Goal: Check status

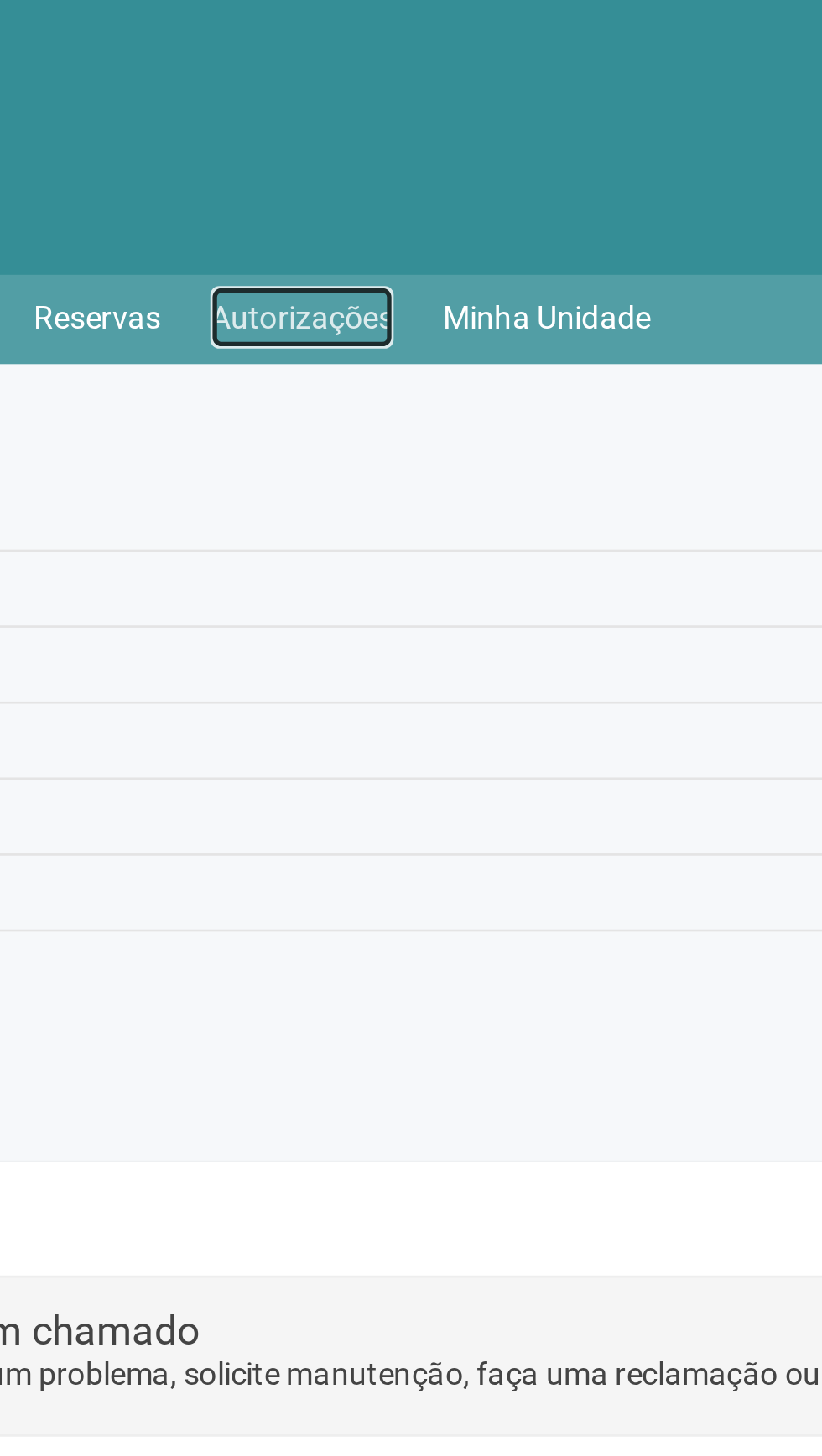
click at [344, 123] on link "Autorizações" at bounding box center [345, 119] width 69 height 23
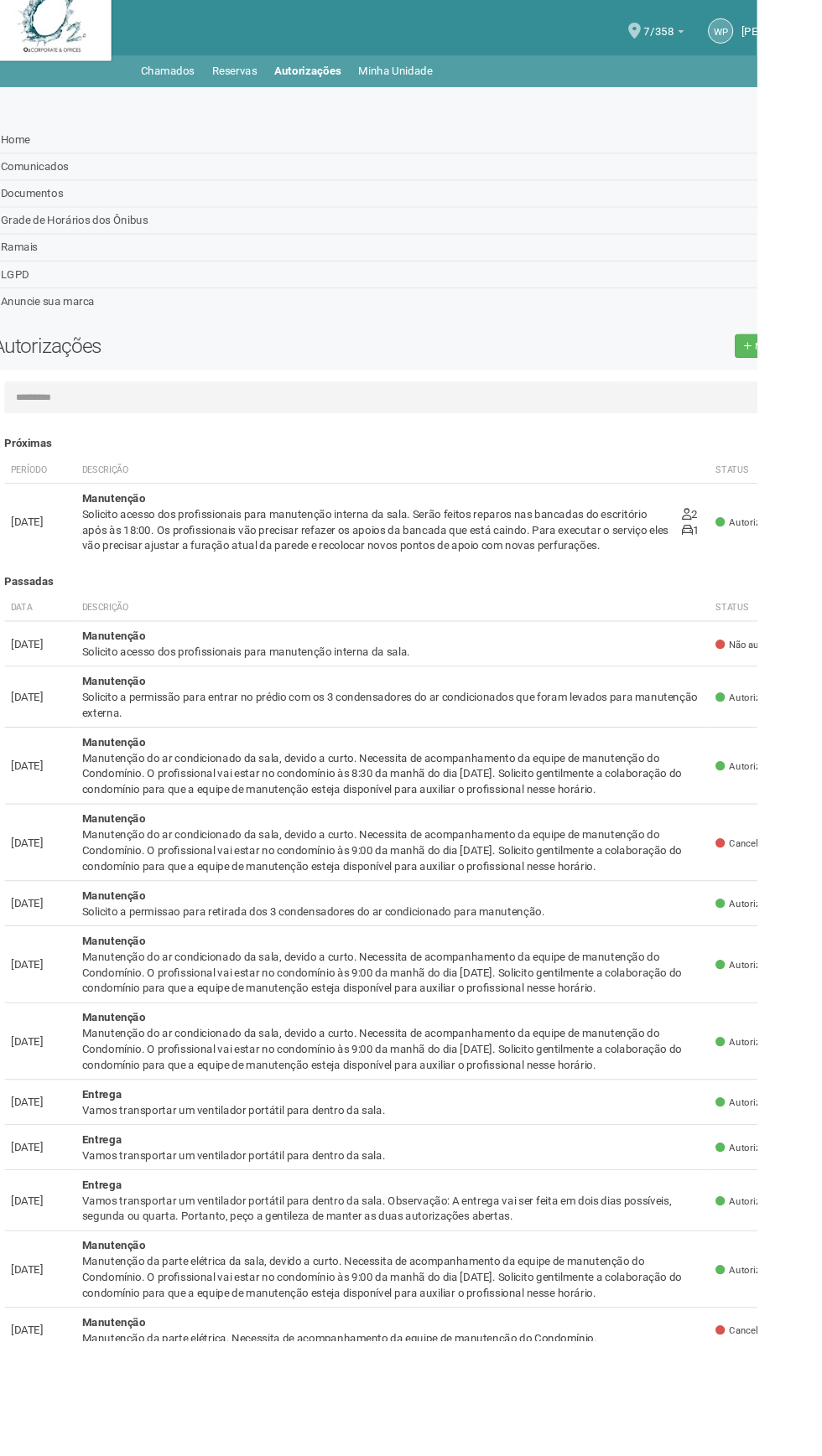
scroll to position [7, 0]
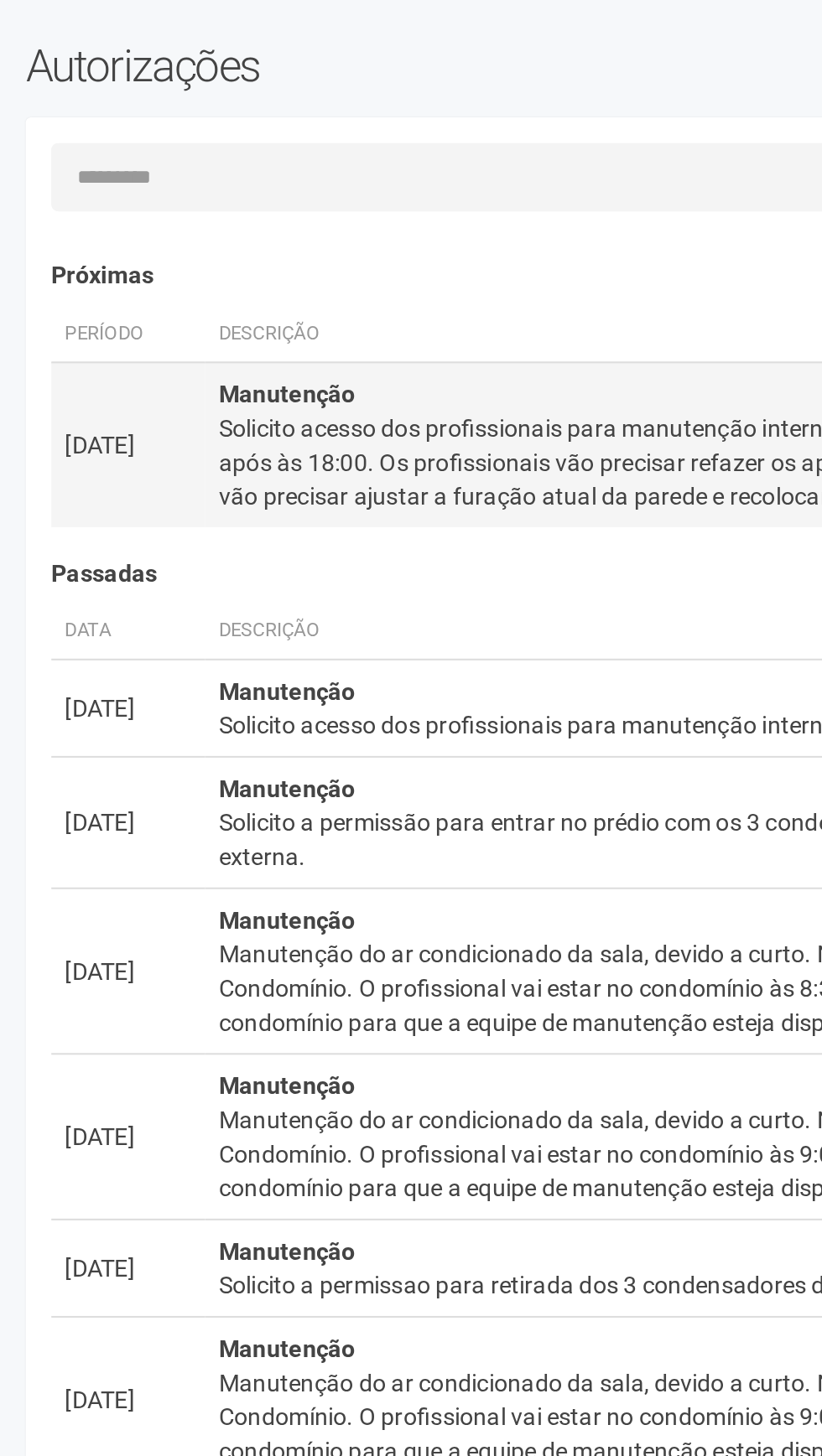
click at [272, 600] on div "Solicito acesso dos profissionais para manutenção interna da sala. Serão feitos…" at bounding box center [419, 598] width 624 height 51
